Goal: Browse casually: Explore the website without a specific task or goal

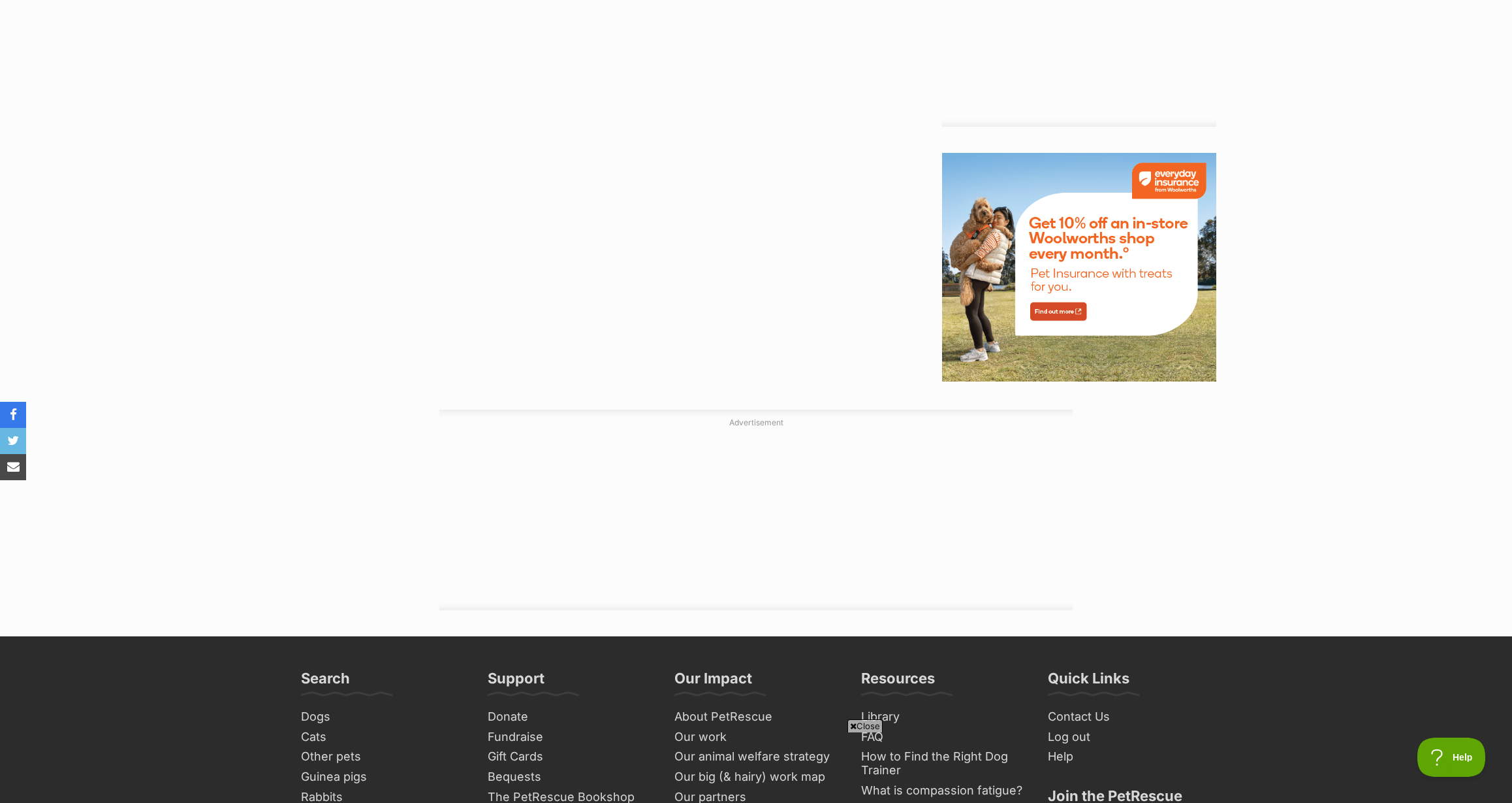
scroll to position [1577, 0]
